Goal: Task Accomplishment & Management: Use online tool/utility

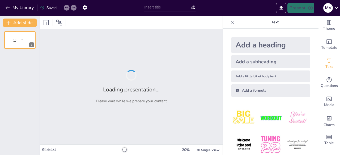
type input "Estrategias Efectivas para el Proceso Comercial: Desde el Primer Contacto hasta…"
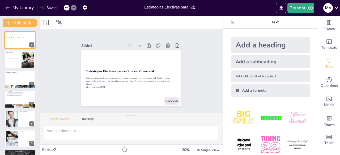
click at [229, 20] on icon at bounding box center [231, 22] width 5 height 5
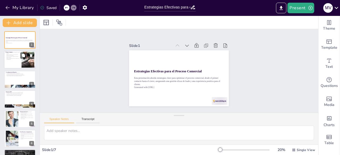
click at [10, 61] on div at bounding box center [20, 60] width 32 height 18
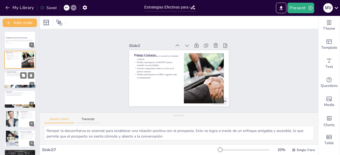
click at [18, 81] on div at bounding box center [20, 80] width 32 height 18
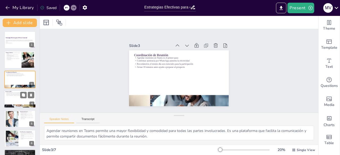
click at [20, 97] on div at bounding box center [20, 99] width 32 height 18
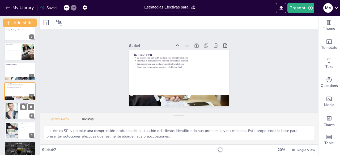
click at [14, 108] on div at bounding box center [12, 111] width 31 height 16
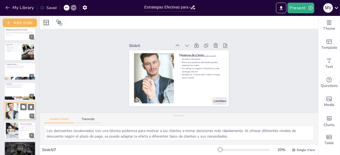
scroll to position [16, 0]
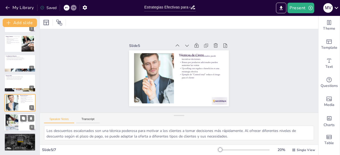
click at [20, 126] on div at bounding box center [20, 123] width 32 height 18
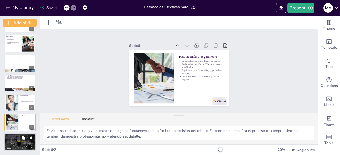
click at [23, 141] on div at bounding box center [20, 142] width 32 height 18
type textarea "Una facturación clara y transparente es esencial para establecer confianza con …"
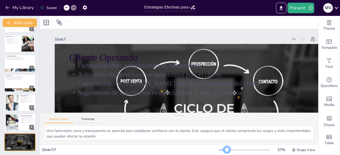
click at [223, 149] on div at bounding box center [243, 150] width 51 height 4
click at [312, 41] on div "Agregar diapositivas ya preparadas" at bounding box center [276, 45] width 76 height 8
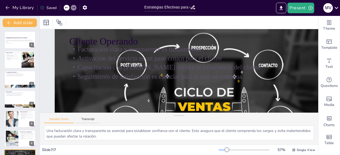
scroll to position [12, 0]
